Goal: Download file/media

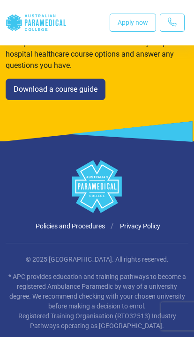
scroll to position [1466, 0]
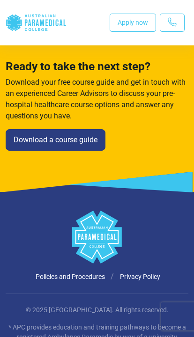
click at [12, 25] on polygon "Australian Paramedical College" at bounding box center [13, 23] width 15 height 16
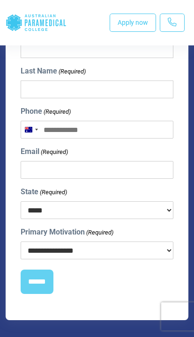
scroll to position [867, 0]
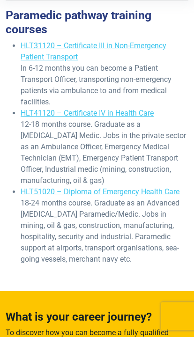
scroll to position [263, 0]
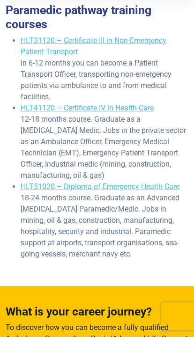
click at [63, 184] on link "HLT51020 – Diploma of Emergency Health Care" at bounding box center [100, 186] width 159 height 9
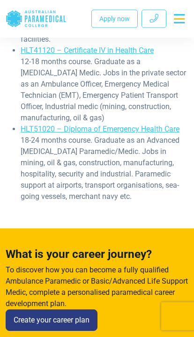
scroll to position [320, 0]
click at [62, 128] on link "HLT51020 – Diploma of Emergency Health Care" at bounding box center [100, 129] width 159 height 9
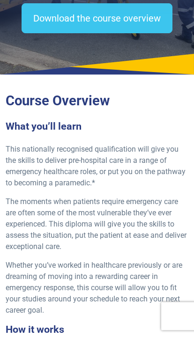
scroll to position [149, 0]
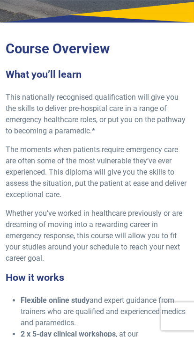
scroll to position [206, 0]
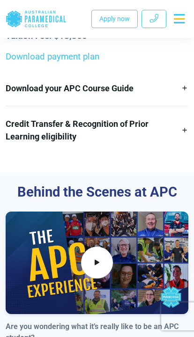
click at [28, 105] on link "Download your APC Course Guide" at bounding box center [97, 88] width 183 height 35
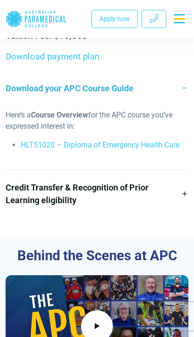
click at [50, 149] on link "HLT51020 – Diploma of Emergency Health Care" at bounding box center [100, 145] width 159 height 9
